Goal: Find specific page/section: Find specific page/section

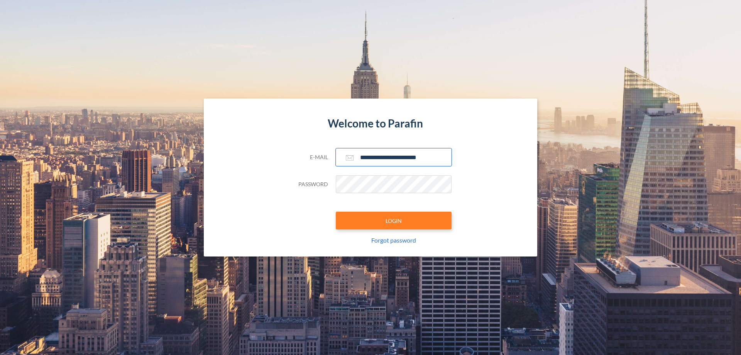
type input "**********"
click at [394, 220] on button "LOGIN" at bounding box center [394, 220] width 116 height 18
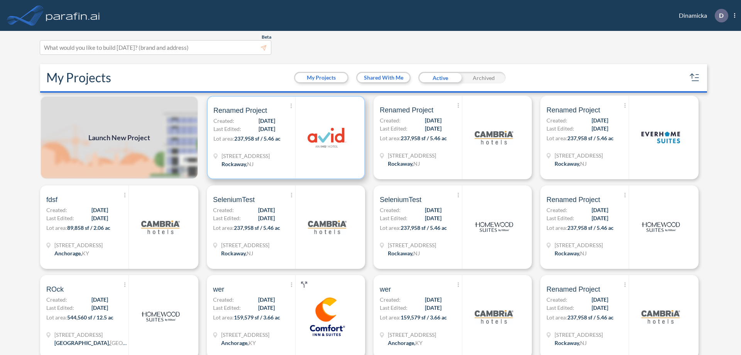
scroll to position [2, 0]
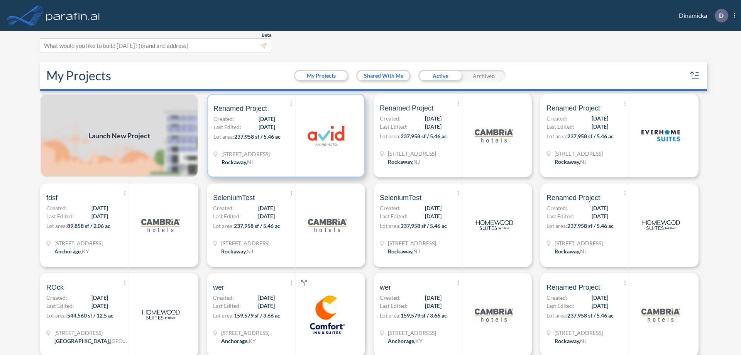
click at [284, 135] on p "Lot area: 237,958 sf / 5.46 ac" at bounding box center [254, 137] width 82 height 11
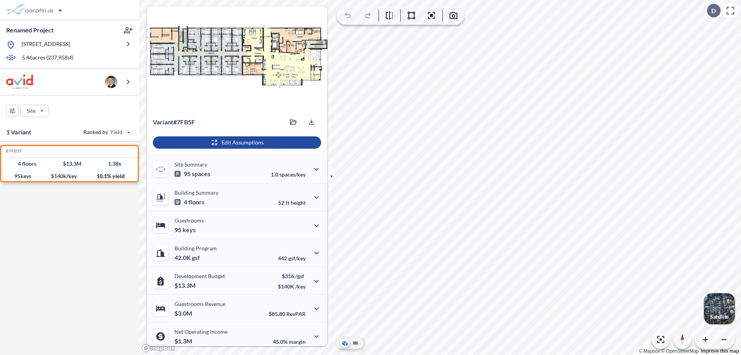
scroll to position [32, 0]
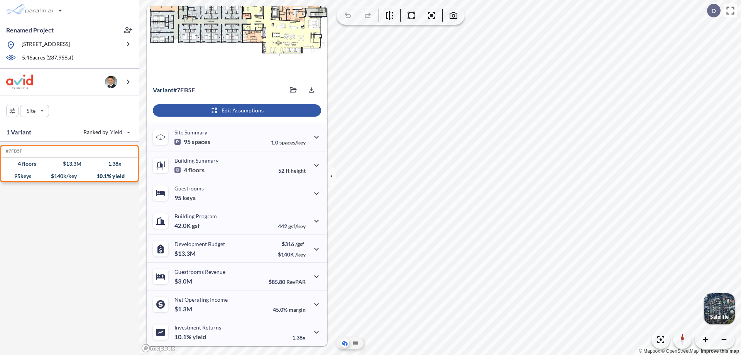
click at [236, 110] on div "button" at bounding box center [237, 110] width 168 height 12
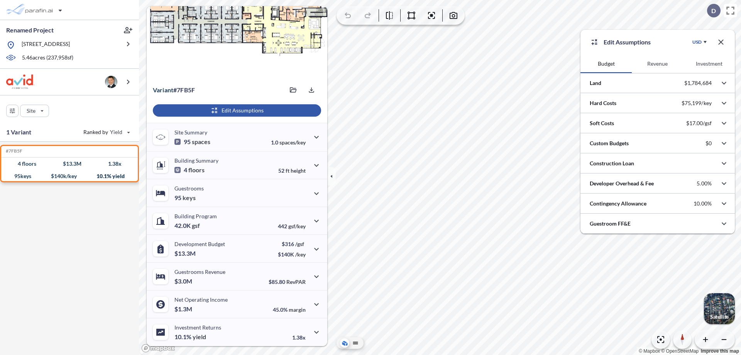
click at [657, 64] on button "Revenue" at bounding box center [657, 63] width 51 height 19
